Goal: Information Seeking & Learning: Learn about a topic

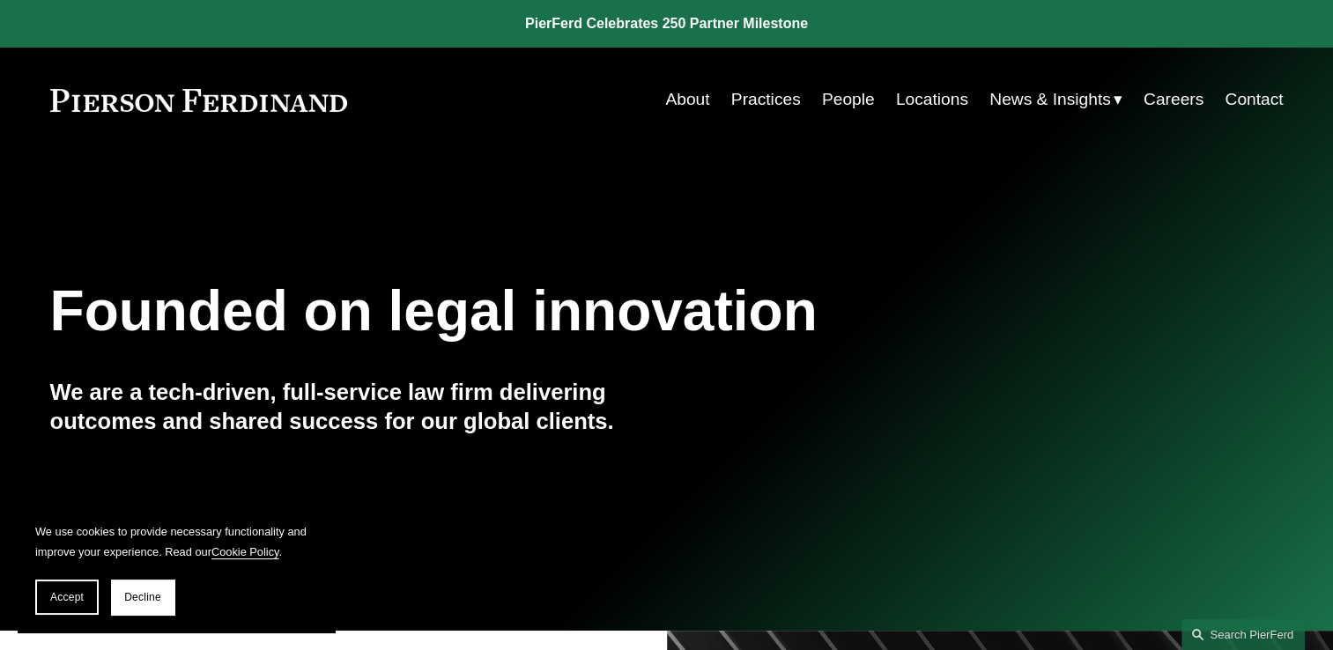
click at [856, 101] on link "People" at bounding box center [848, 99] width 53 height 33
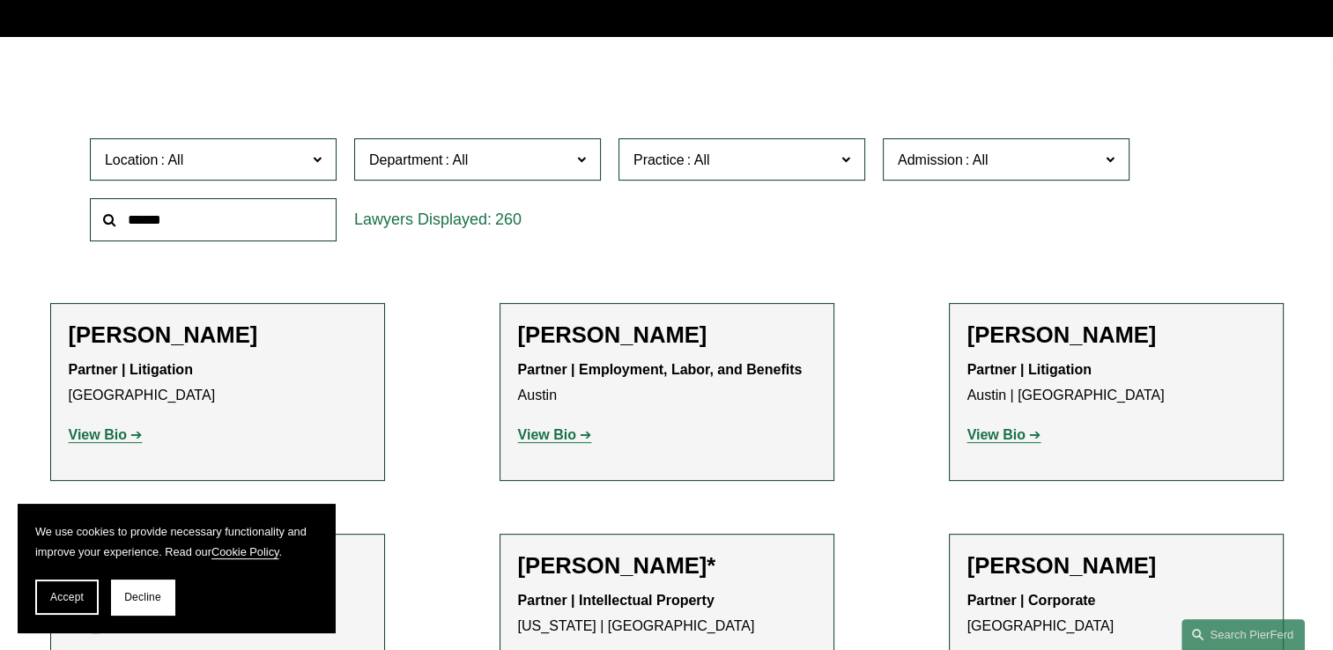
scroll to position [469, 0]
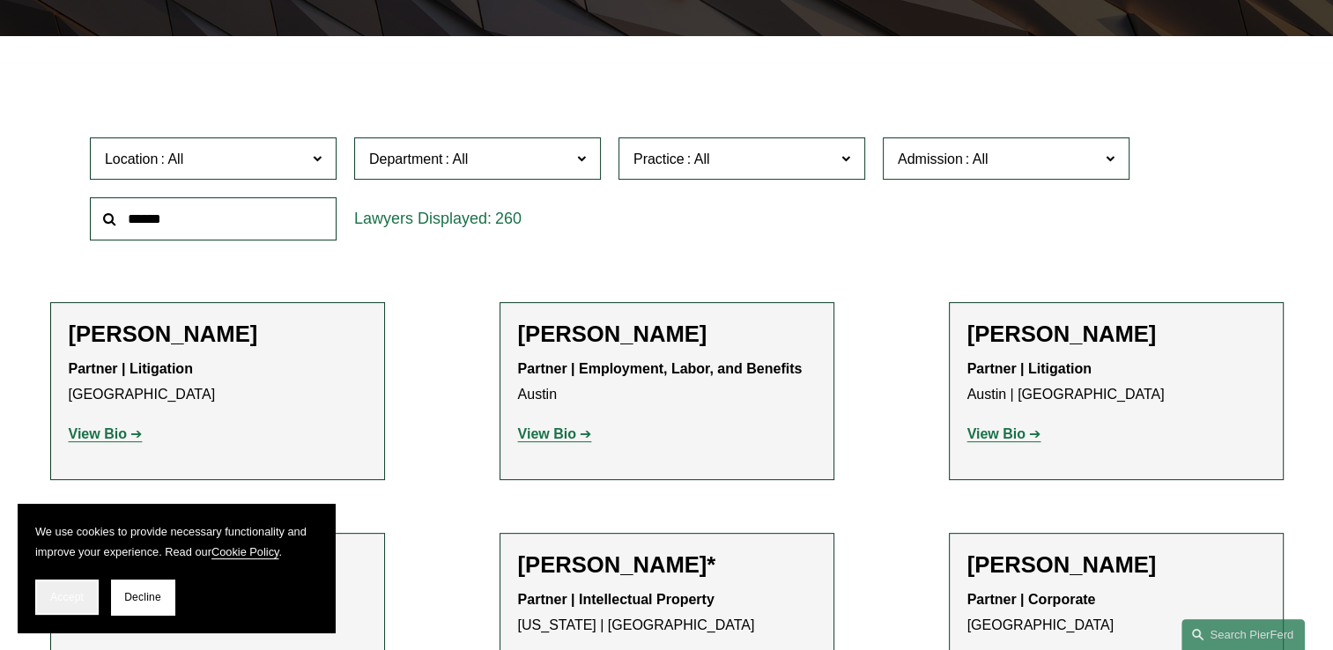
click at [56, 596] on span "Accept" at bounding box center [66, 597] width 33 height 12
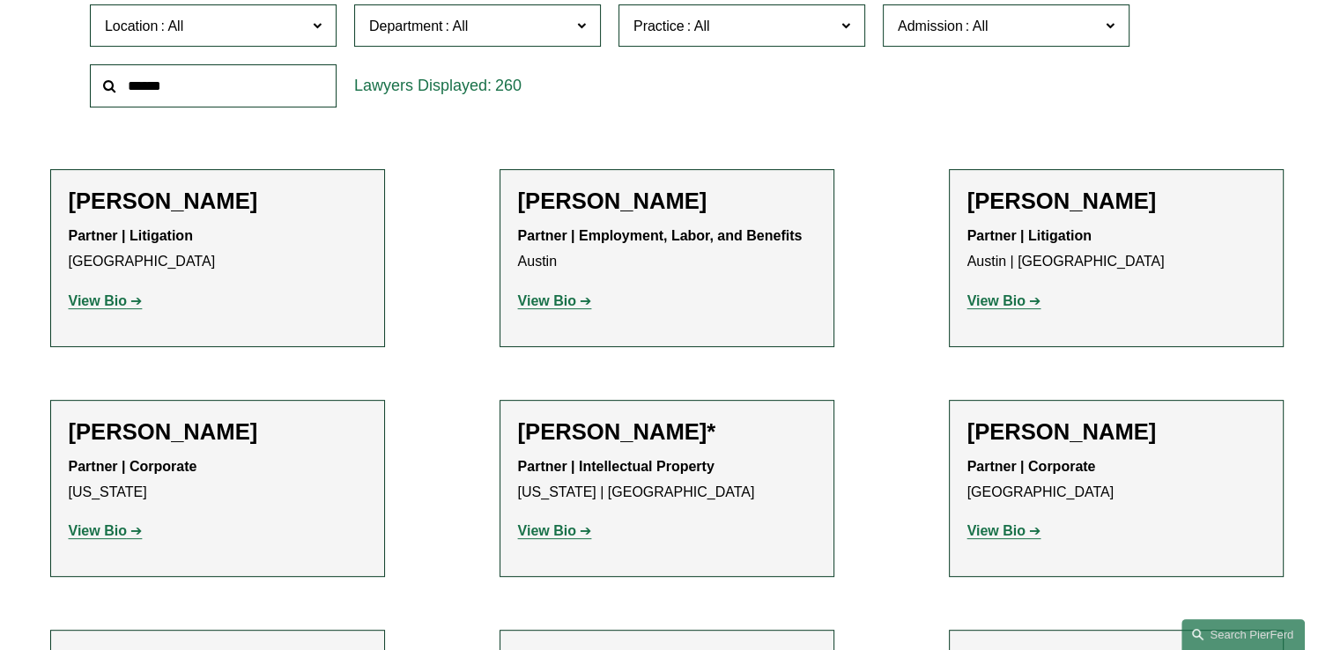
scroll to position [646, 0]
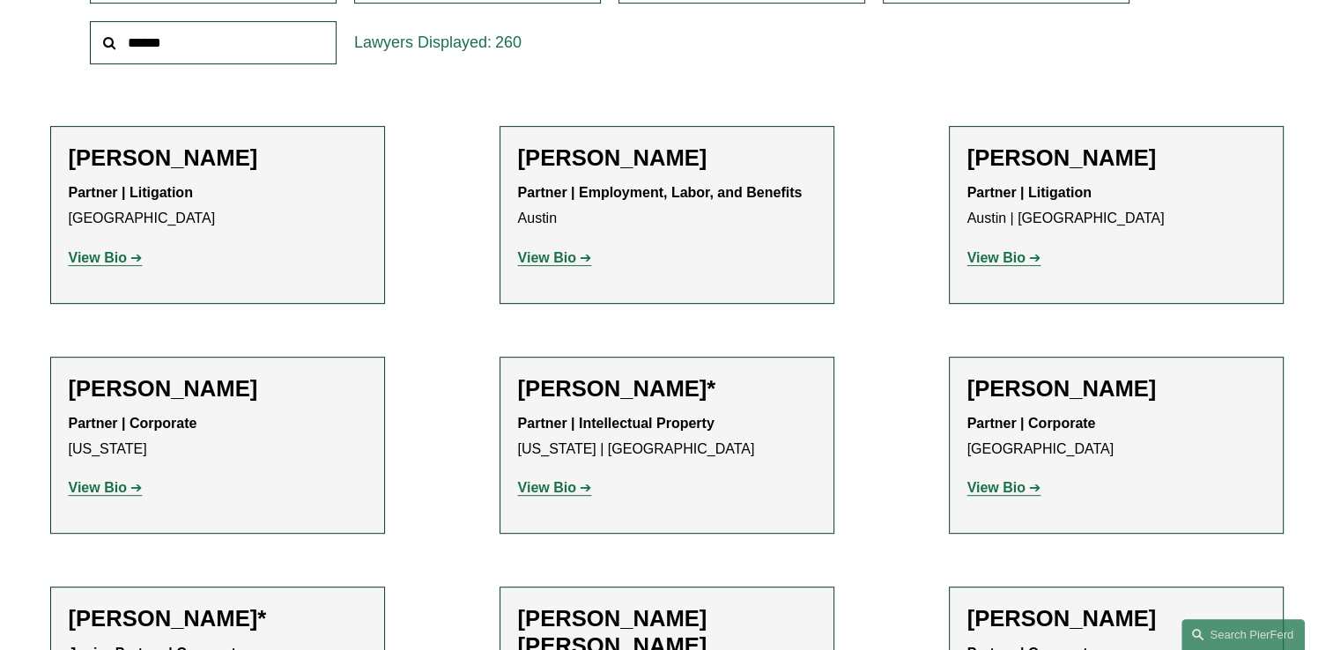
click at [1000, 258] on strong "View Bio" at bounding box center [996, 257] width 58 height 15
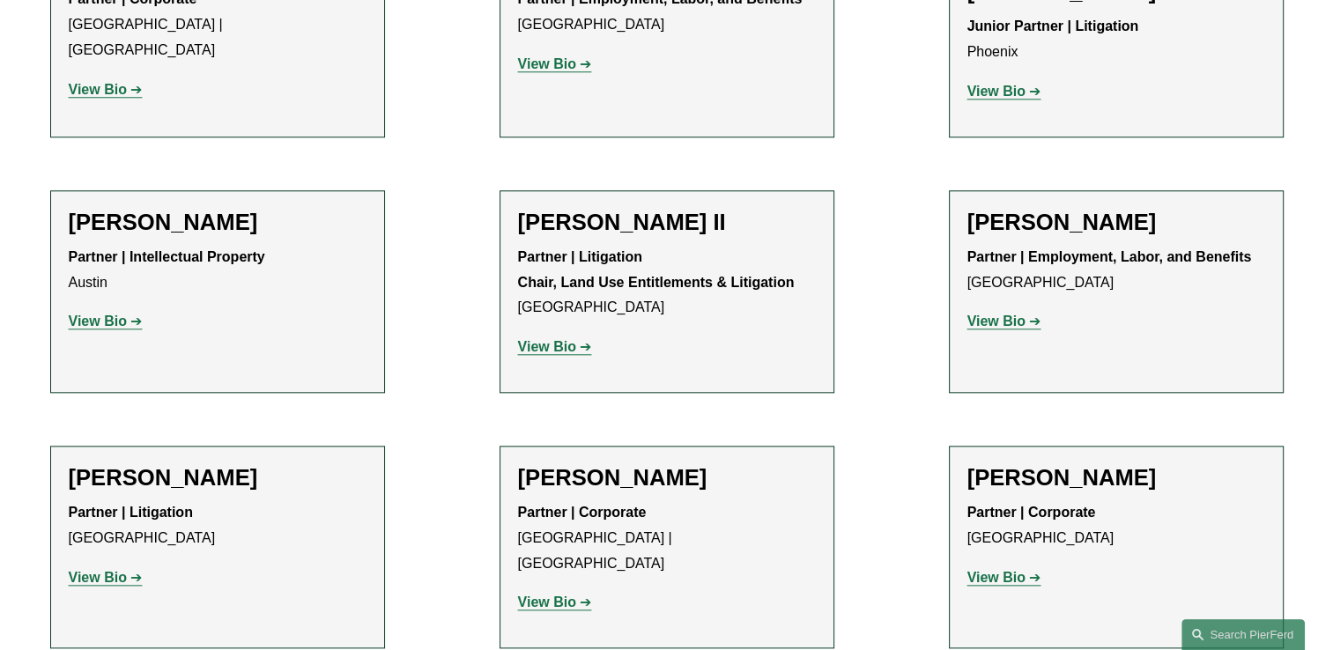
scroll to position [1820, 0]
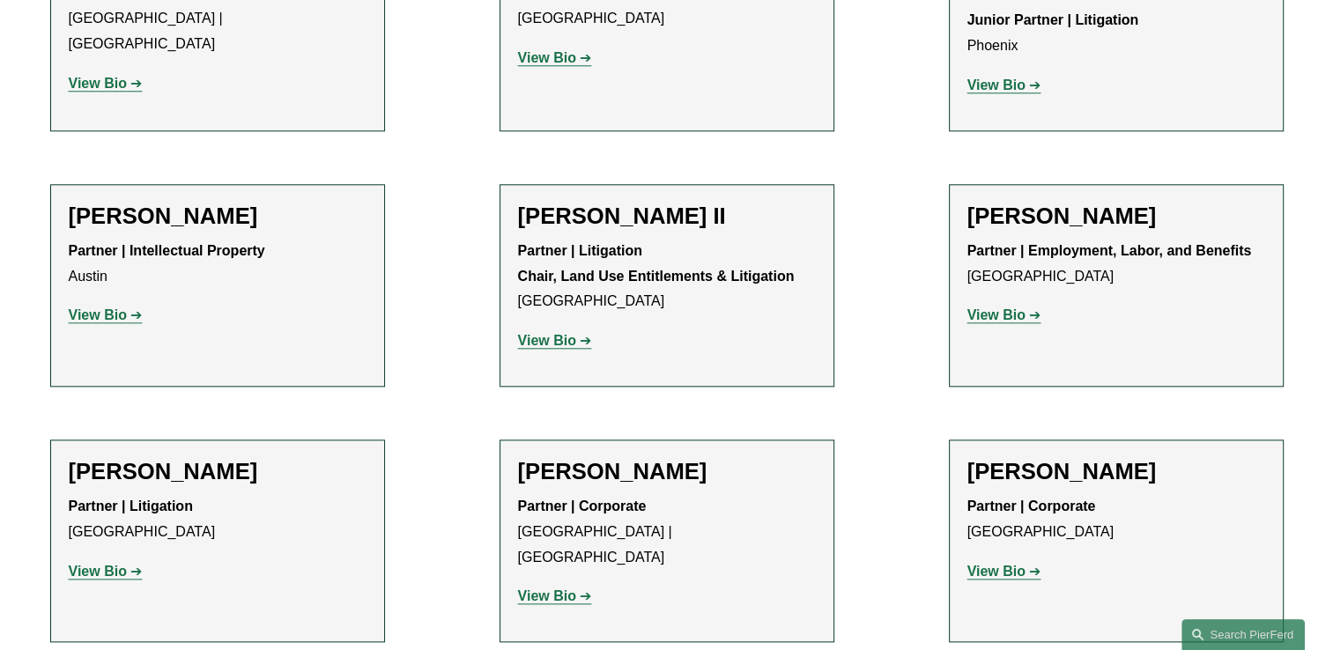
click at [84, 307] on strong "View Bio" at bounding box center [98, 314] width 58 height 15
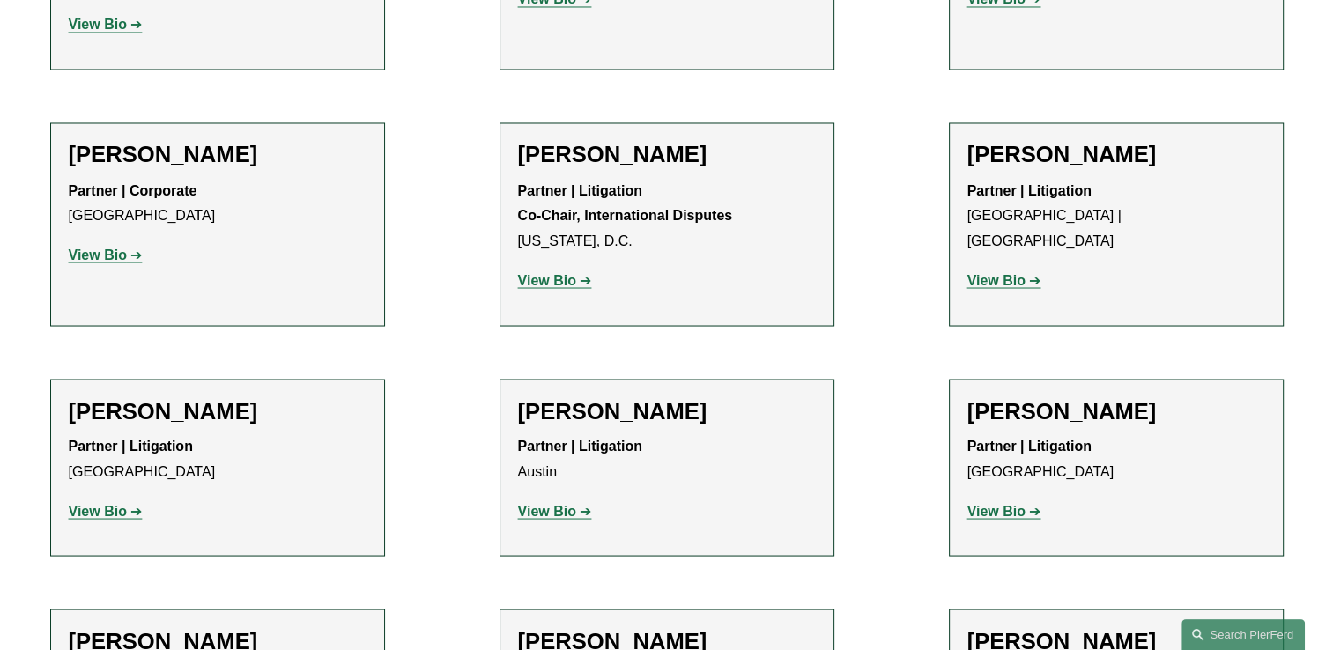
scroll to position [3171, 0]
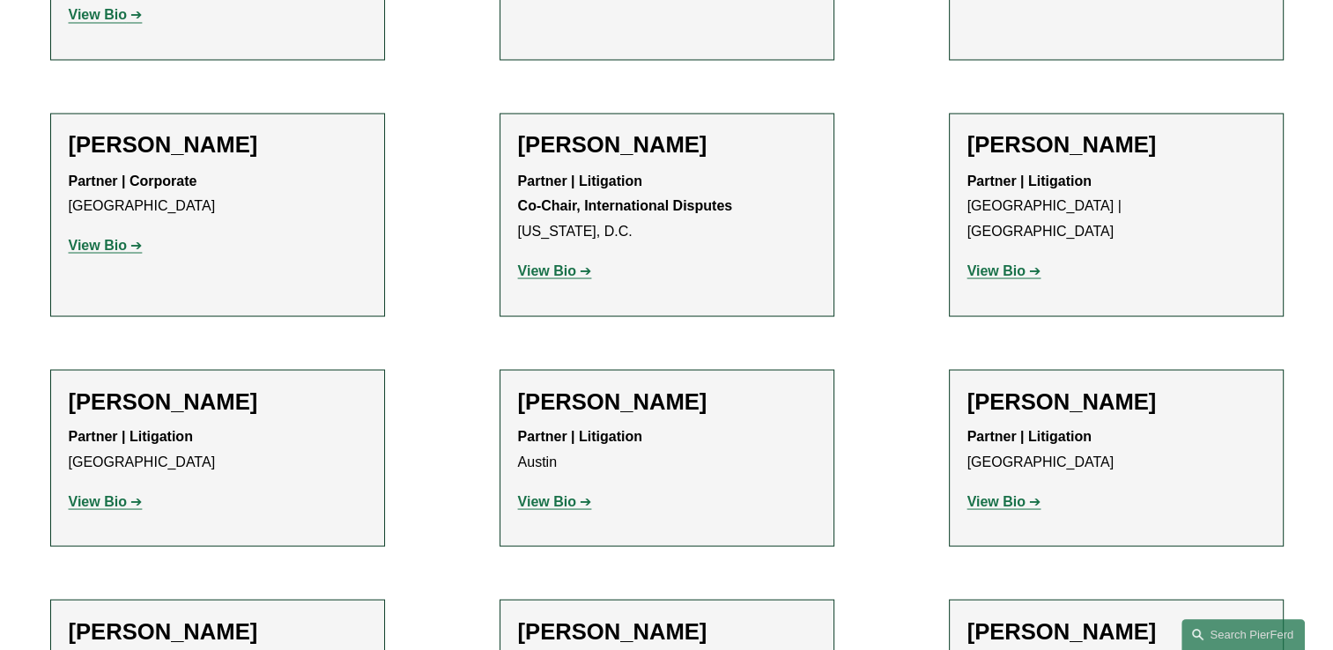
click at [101, 493] on strong "View Bio" at bounding box center [98, 500] width 58 height 15
click at [547, 493] on strong "View Bio" at bounding box center [547, 500] width 58 height 15
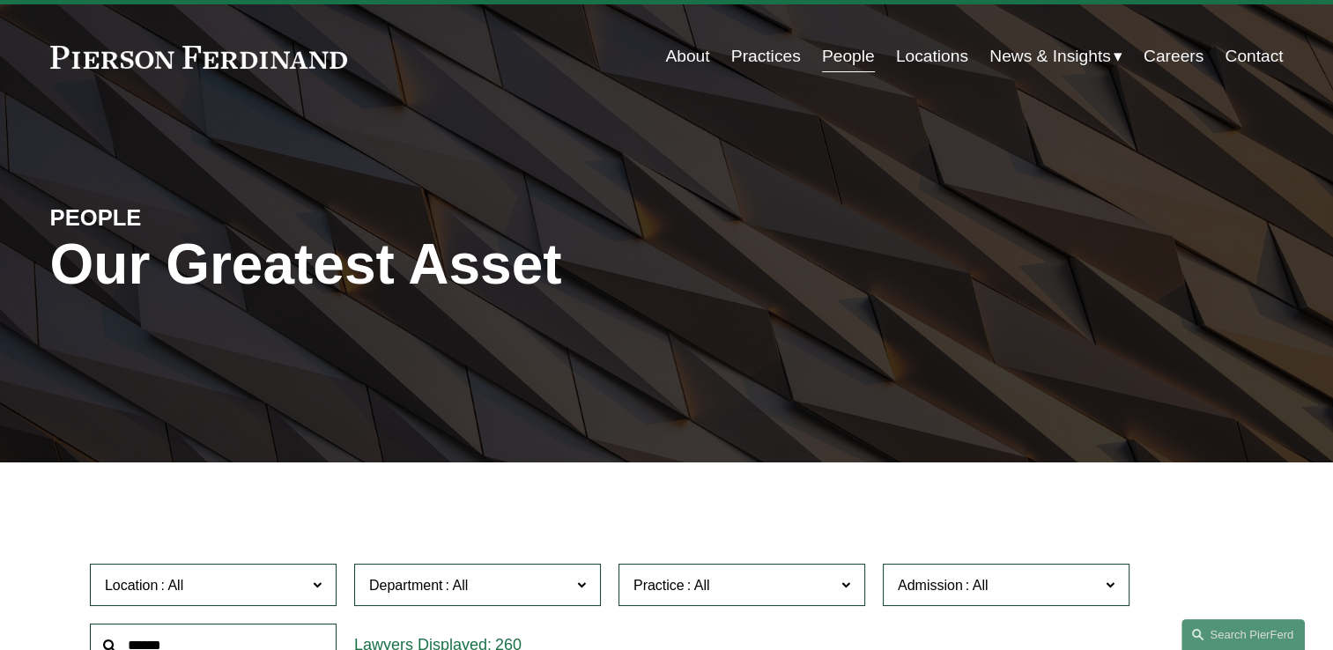
scroll to position [234, 0]
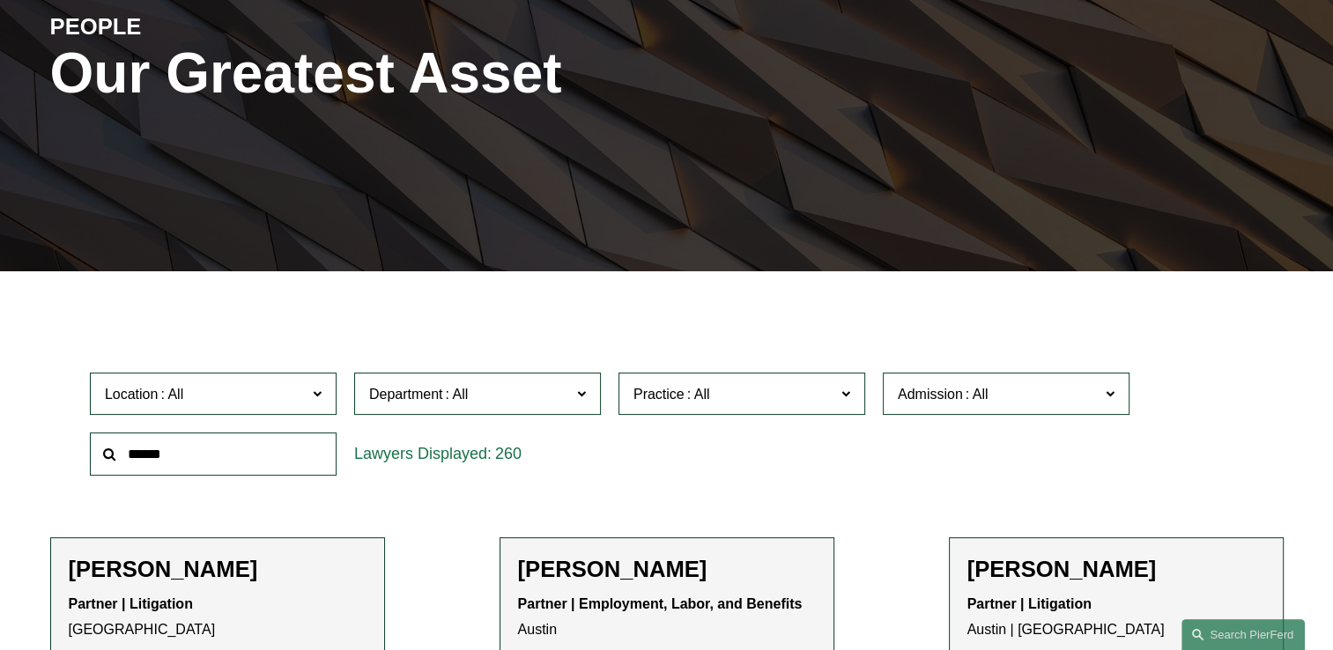
click at [976, 402] on span at bounding box center [977, 394] width 28 height 15
click at [0, 0] on link "[US_STATE]" at bounding box center [0, 0] width 0 height 0
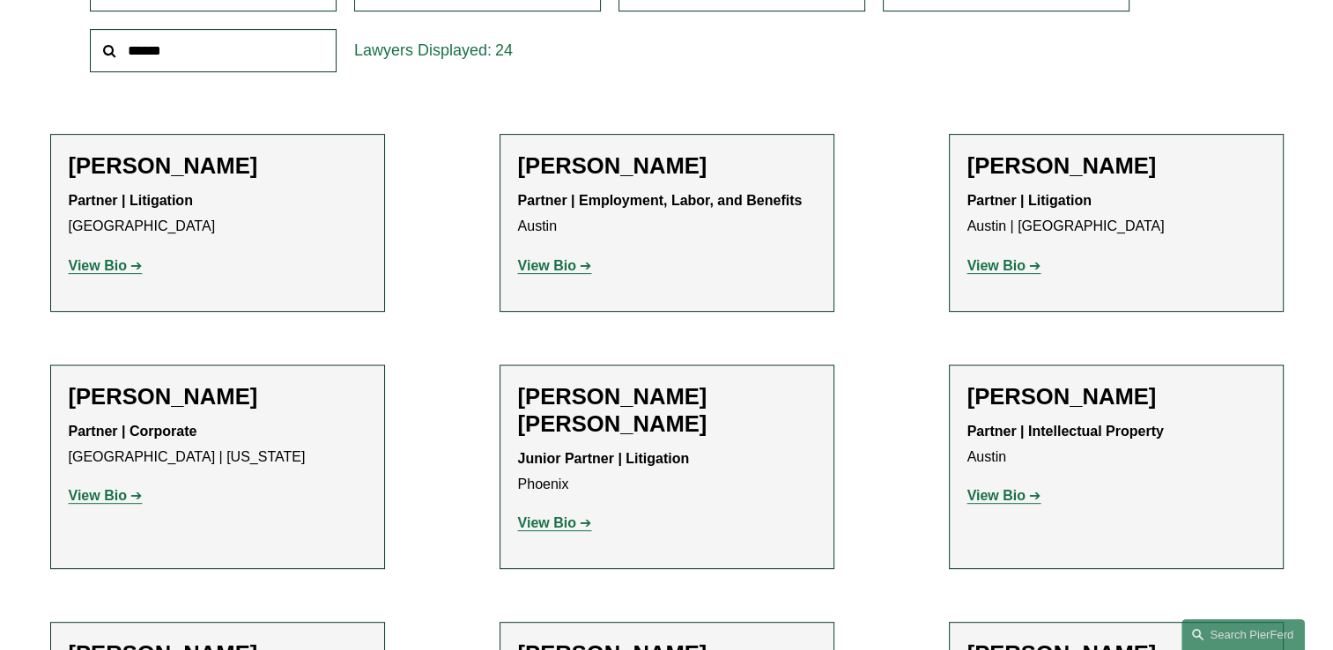
scroll to position [677, 0]
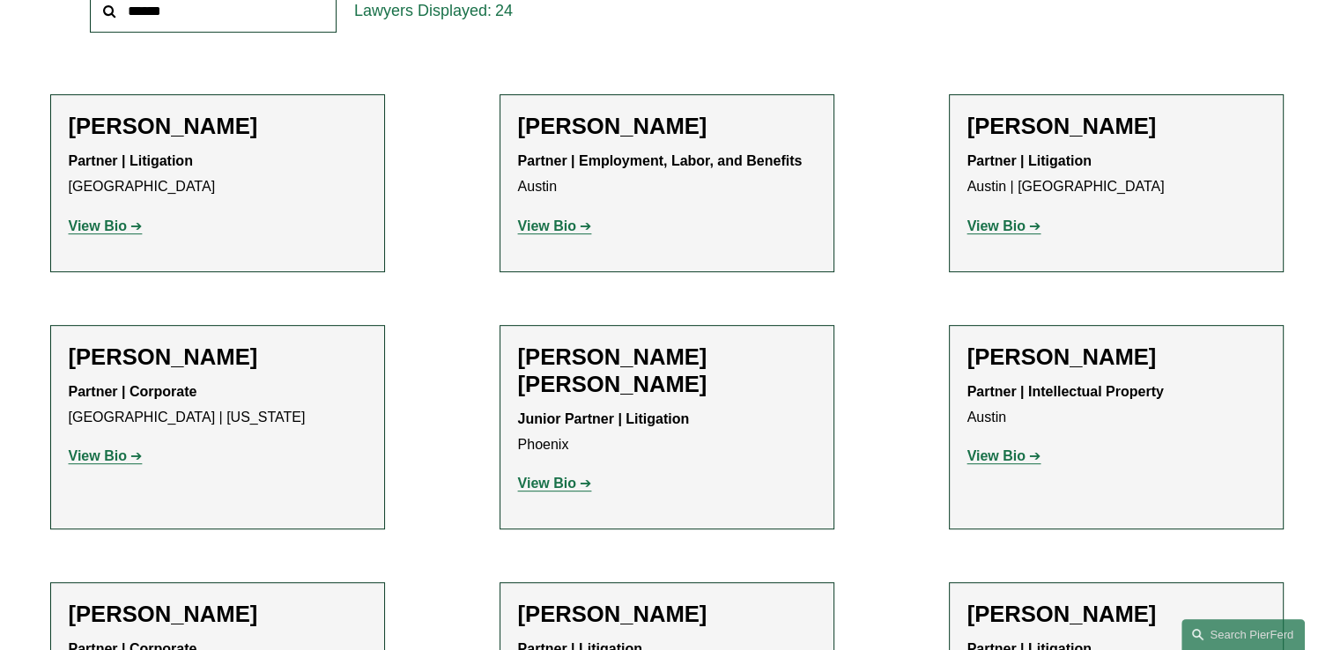
click at [1013, 224] on strong "View Bio" at bounding box center [996, 225] width 58 height 15
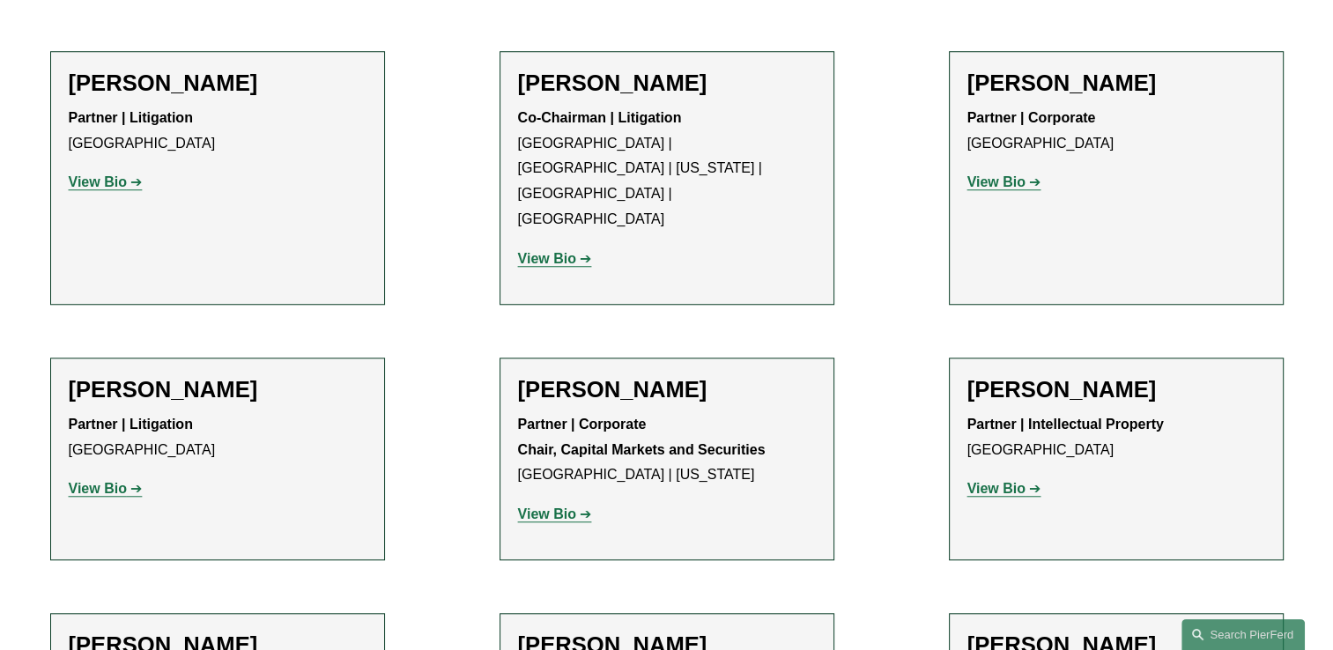
scroll to position [1558, 0]
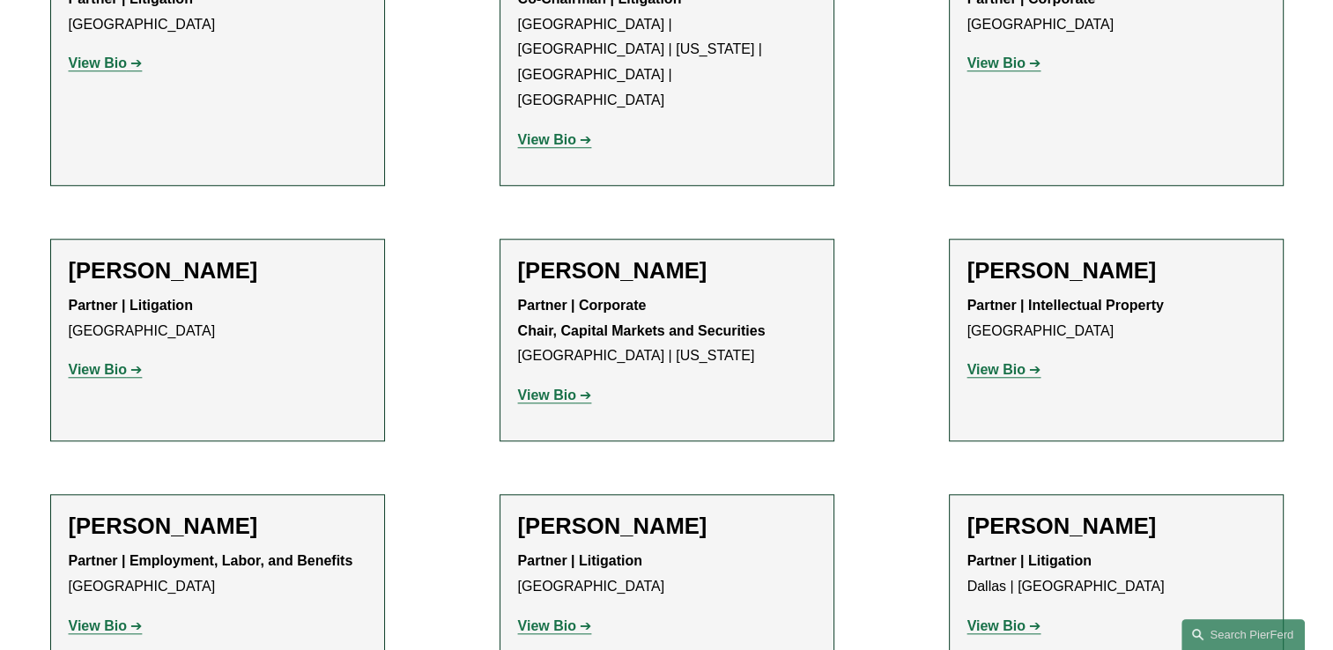
click at [566, 388] on strong "View Bio" at bounding box center [547, 395] width 58 height 15
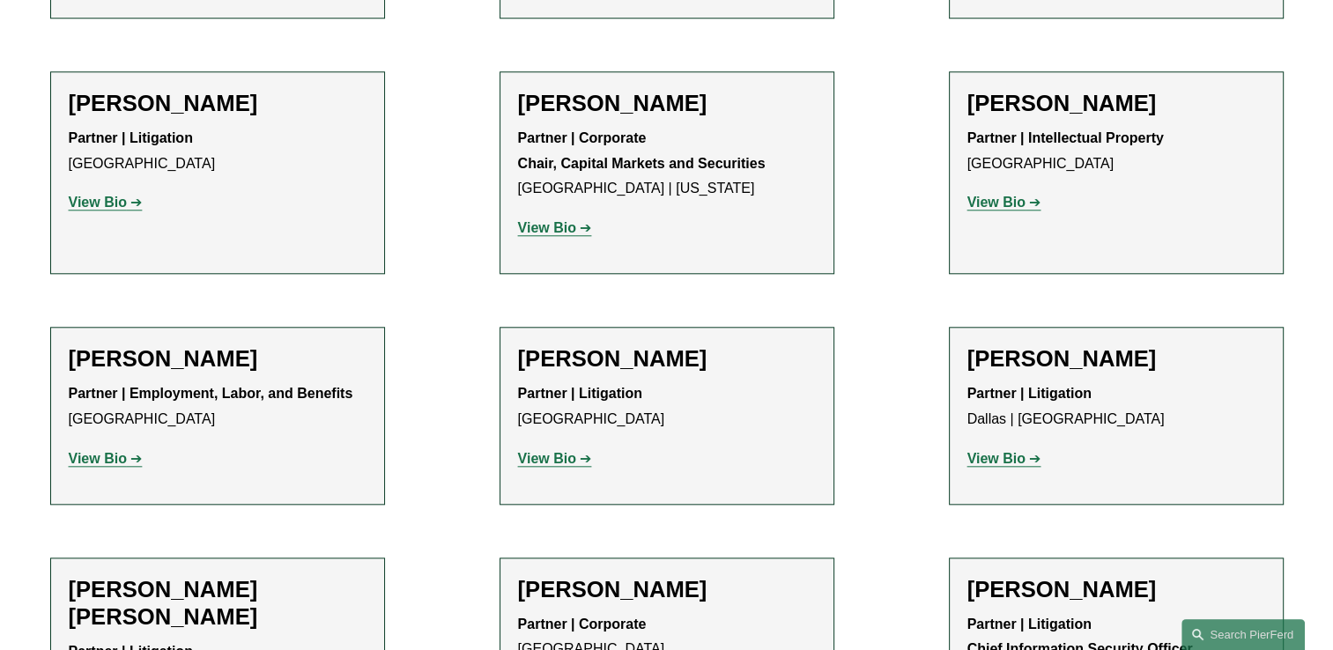
scroll to position [1734, 0]
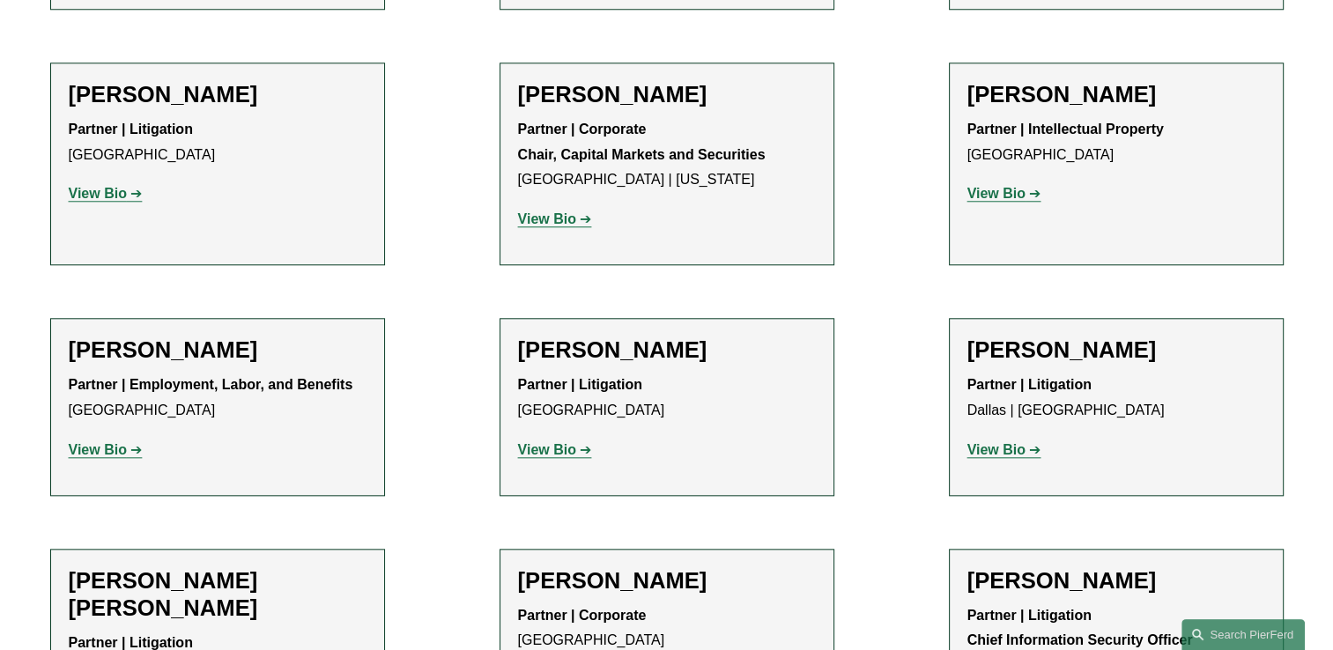
click at [111, 442] on strong "View Bio" at bounding box center [98, 449] width 58 height 15
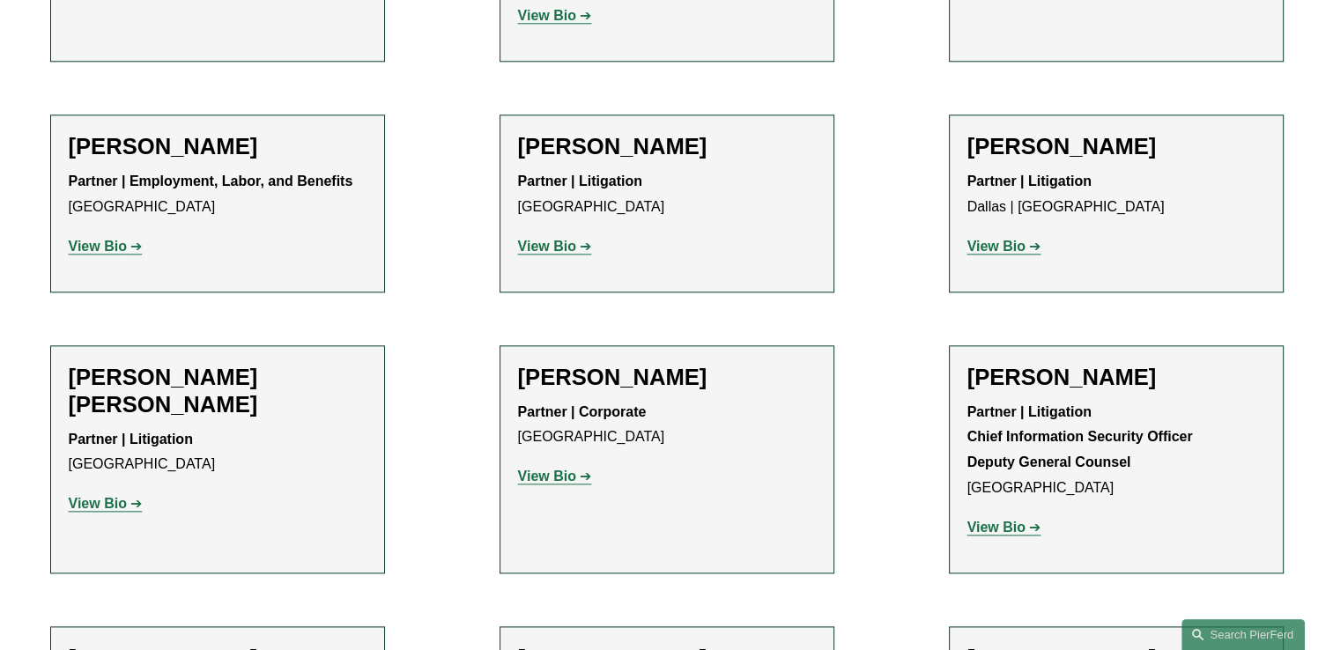
scroll to position [1969, 0]
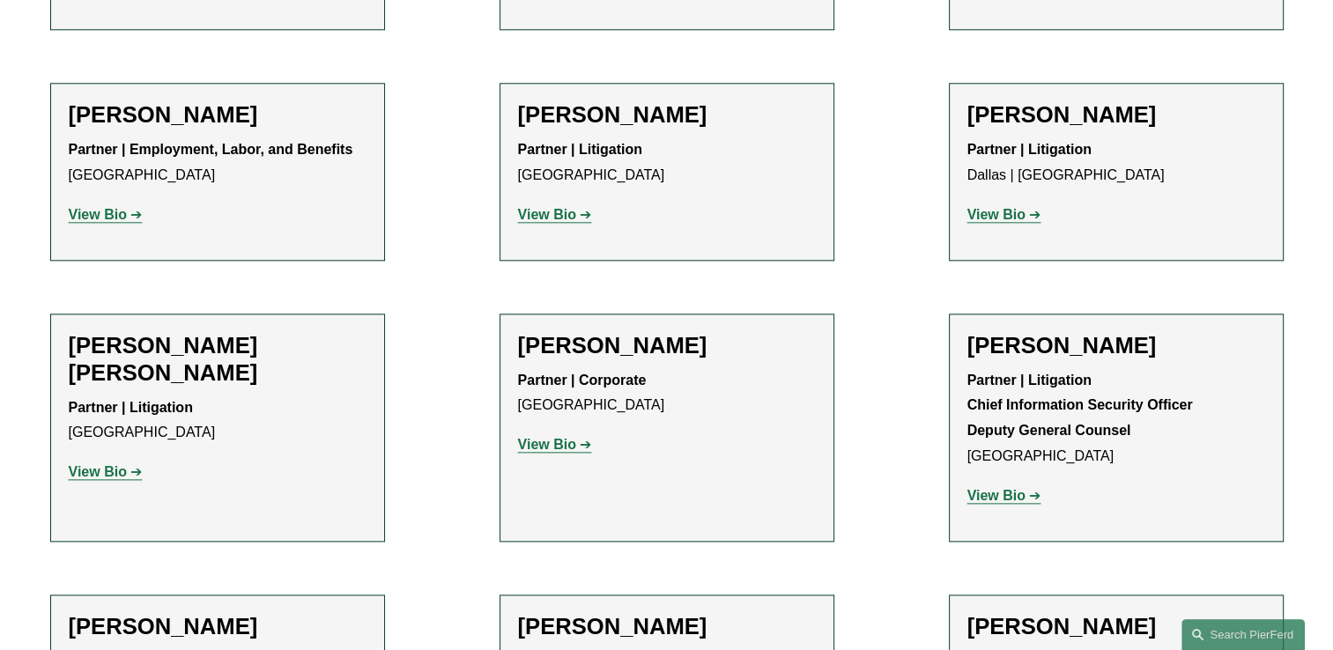
click at [1008, 207] on strong "View Bio" at bounding box center [996, 214] width 58 height 15
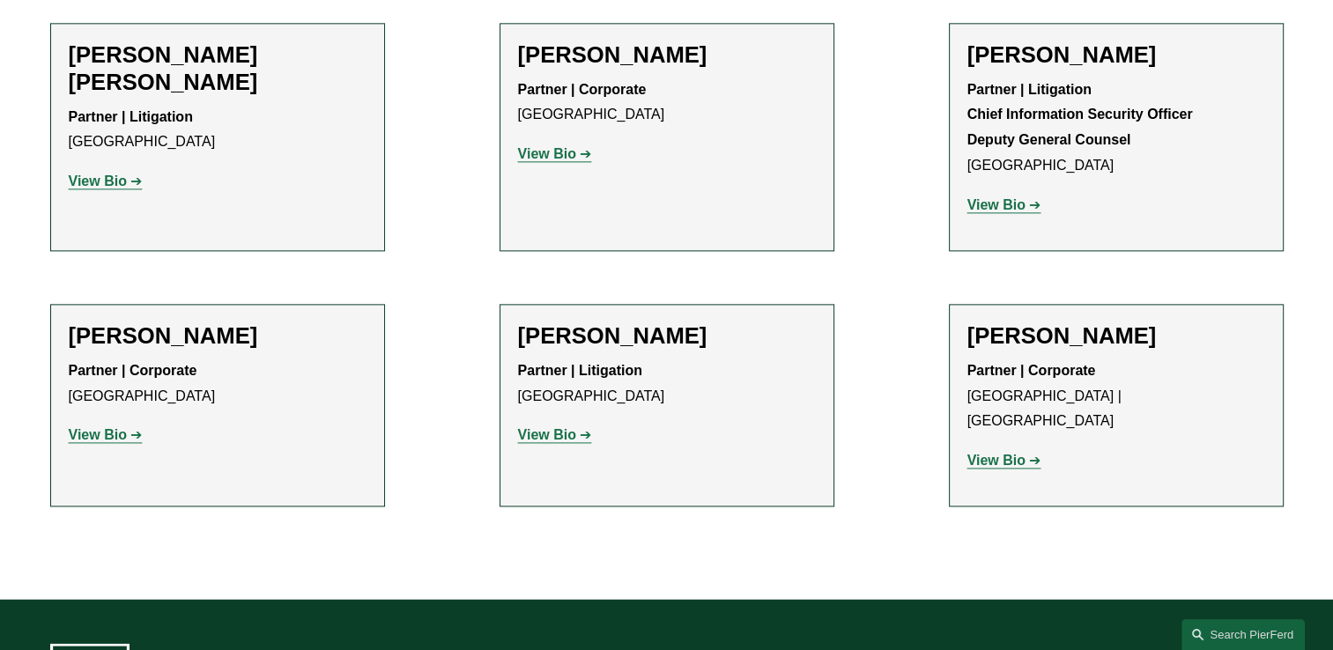
scroll to position [2263, 0]
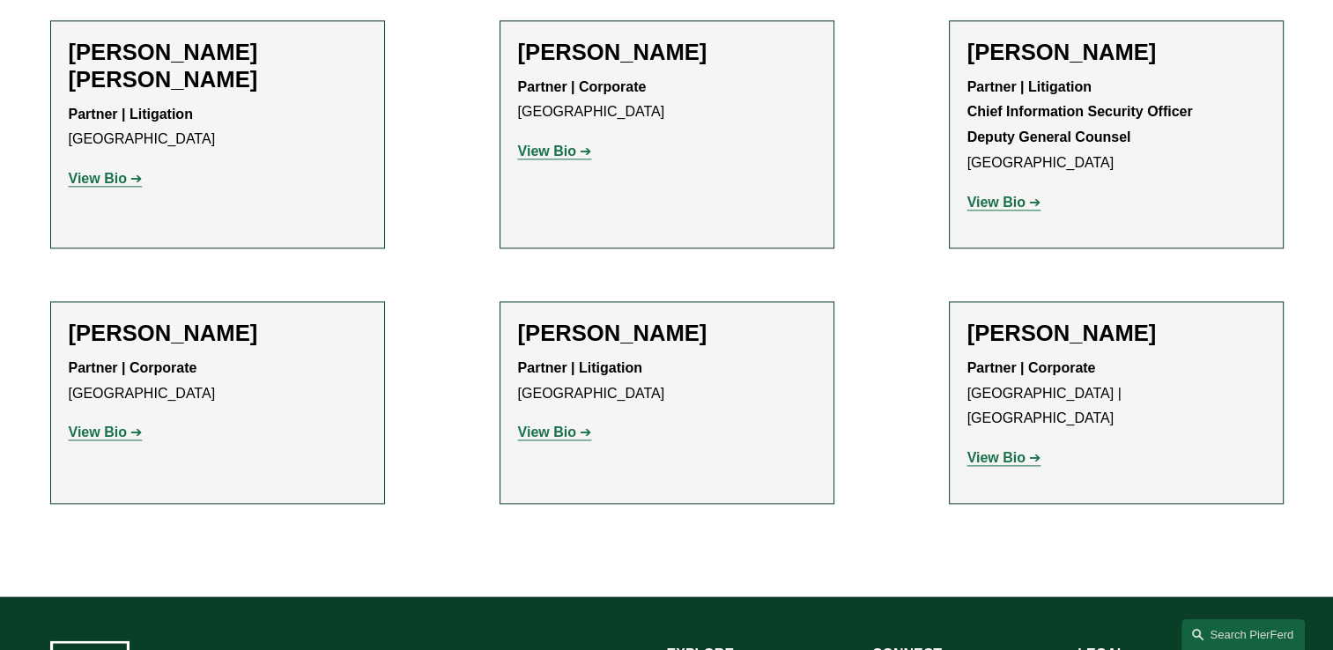
click at [1019, 450] on strong "View Bio" at bounding box center [996, 457] width 58 height 15
click at [108, 425] on strong "View Bio" at bounding box center [98, 432] width 58 height 15
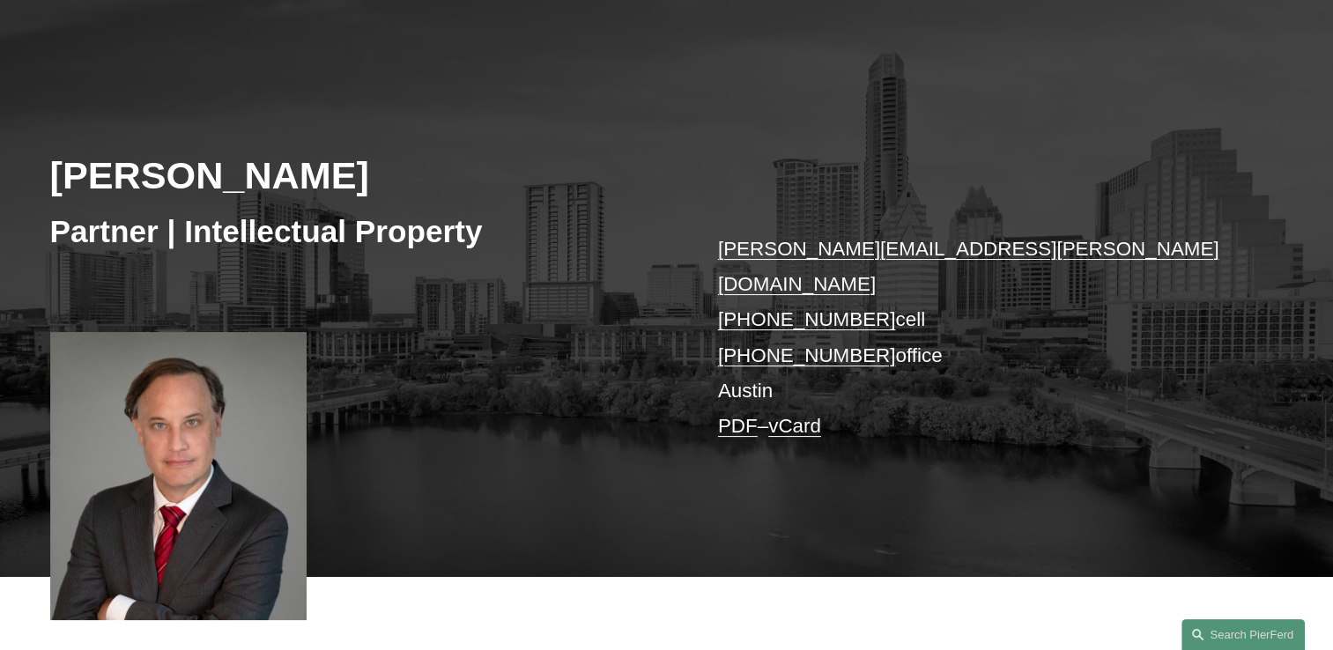
scroll to position [176, 0]
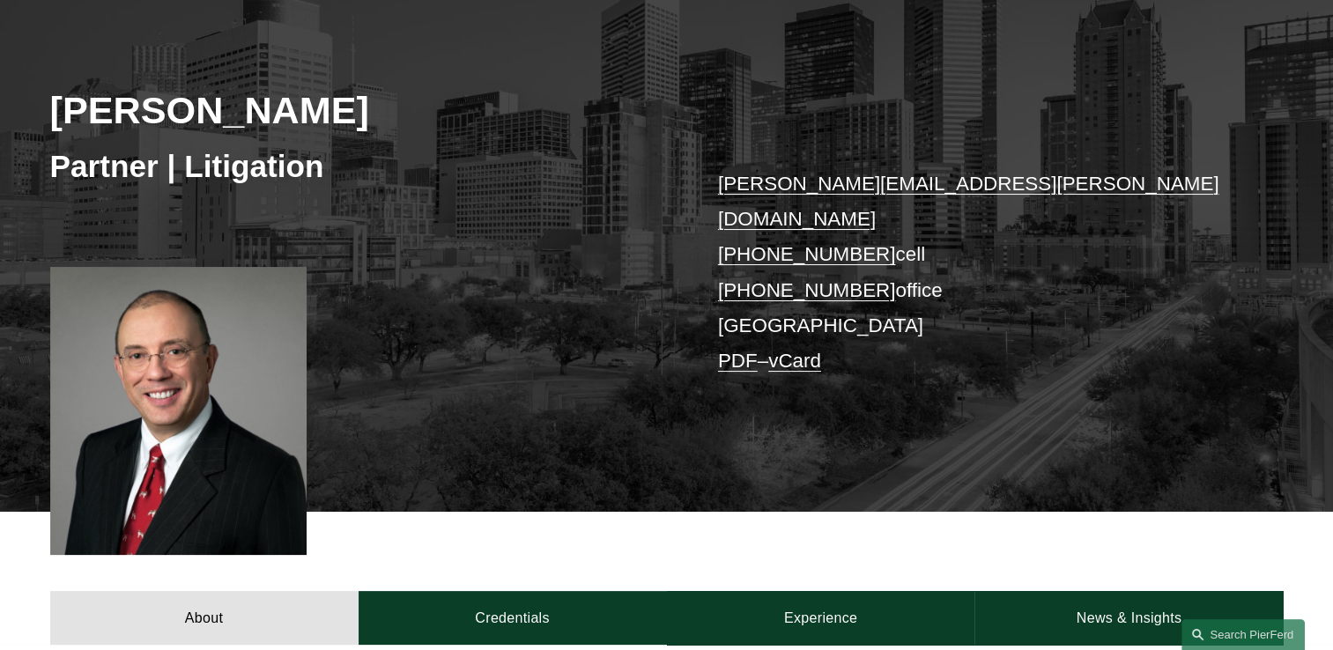
scroll to position [293, 0]
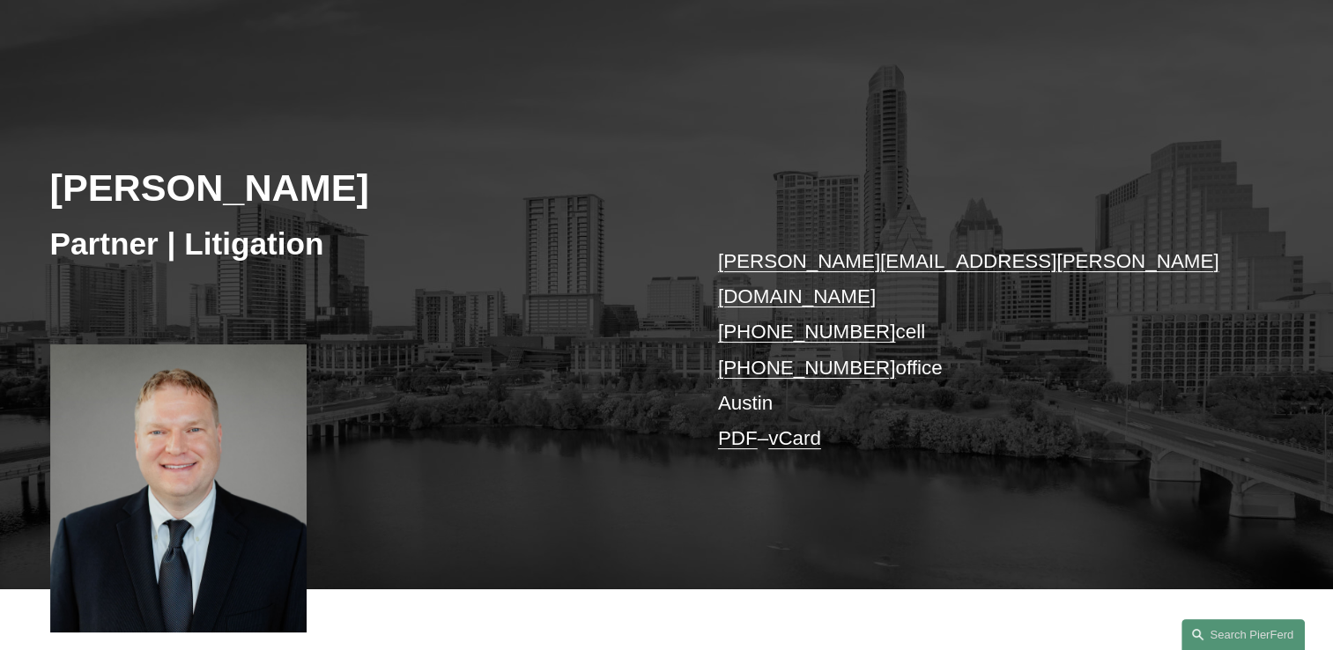
scroll to position [176, 0]
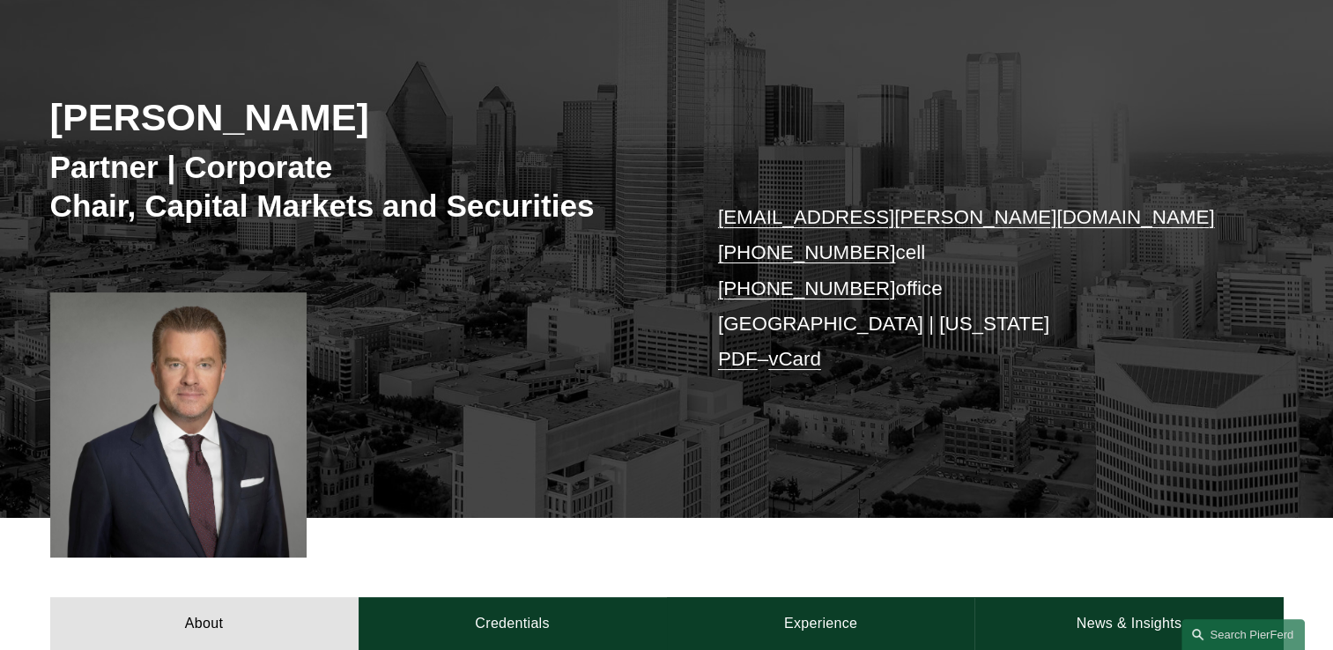
scroll to position [234, 0]
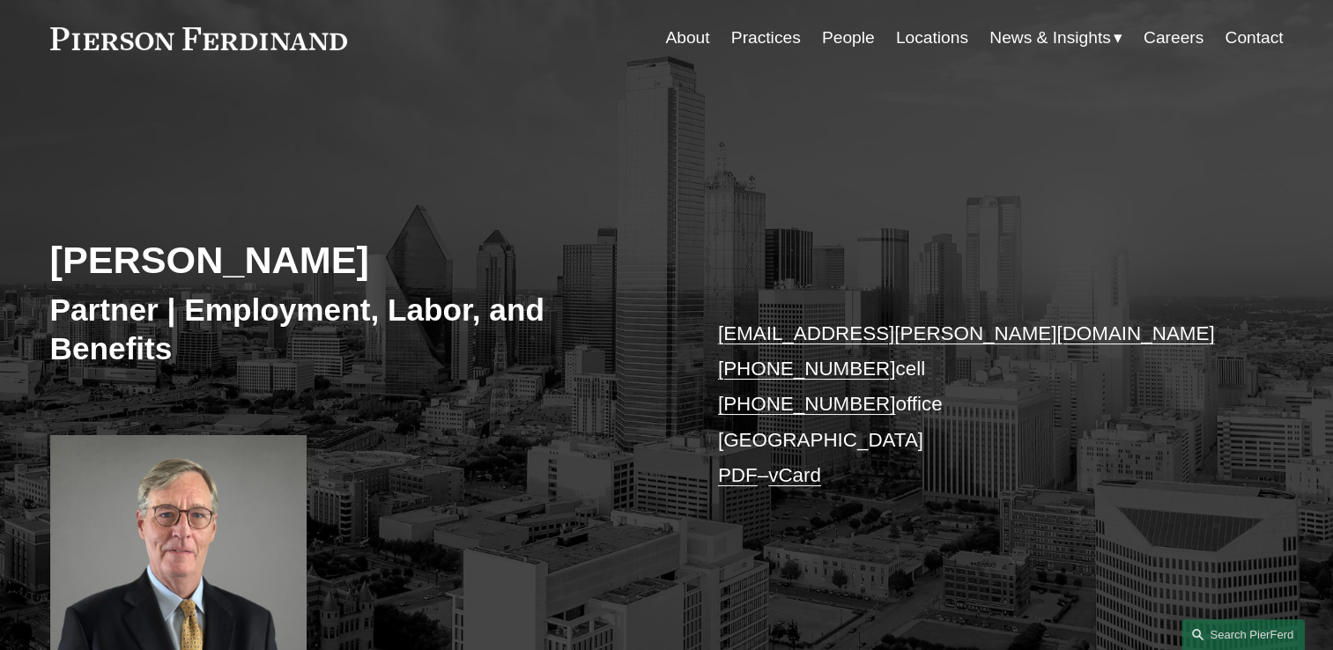
scroll to position [234, 0]
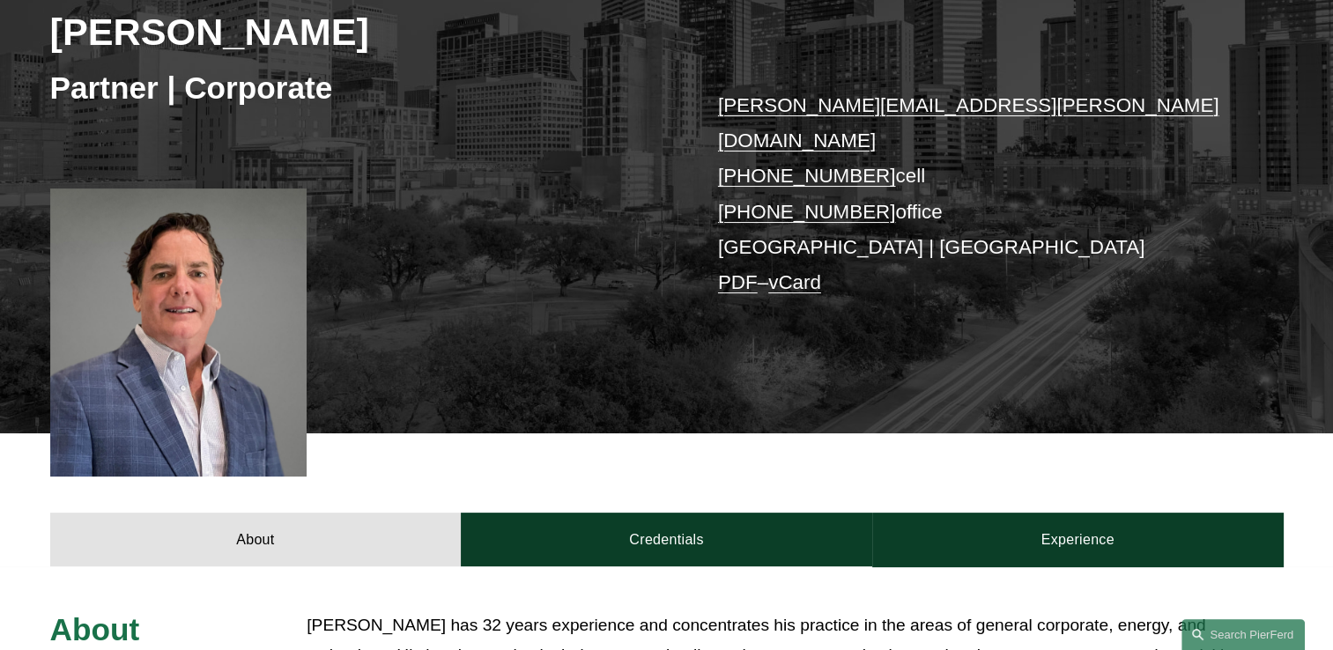
scroll to position [293, 0]
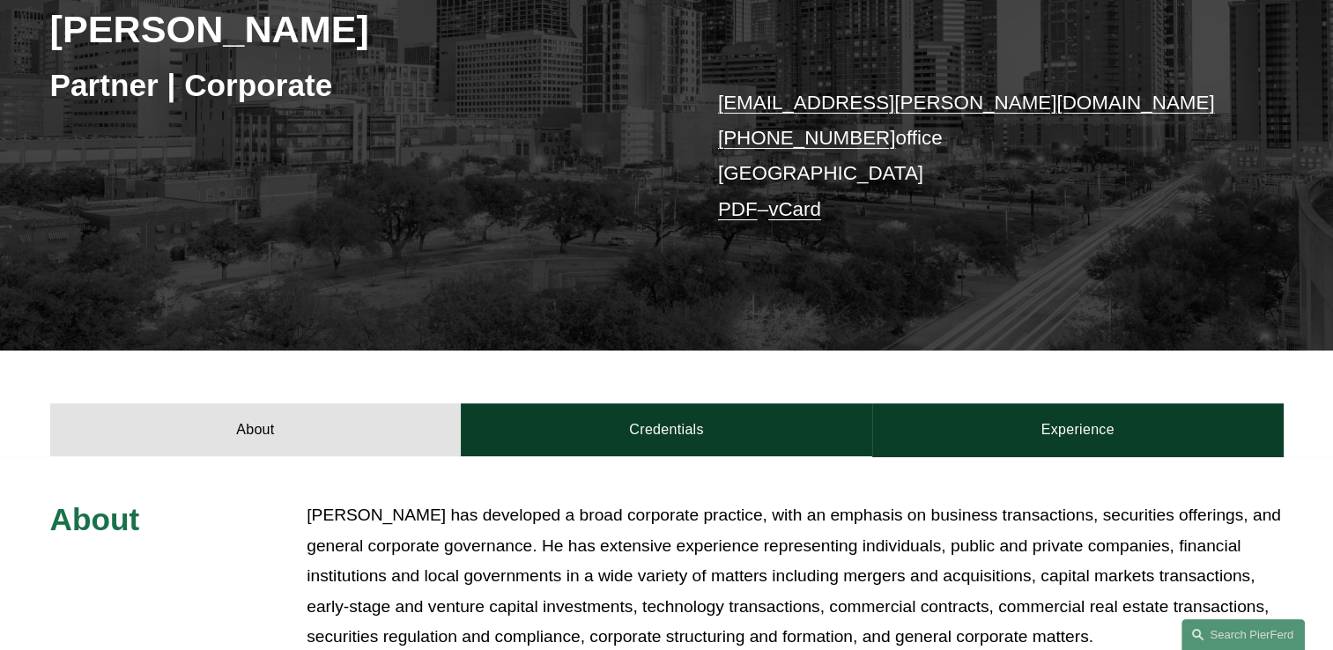
scroll to position [293, 0]
